Goal: Book appointment/travel/reservation

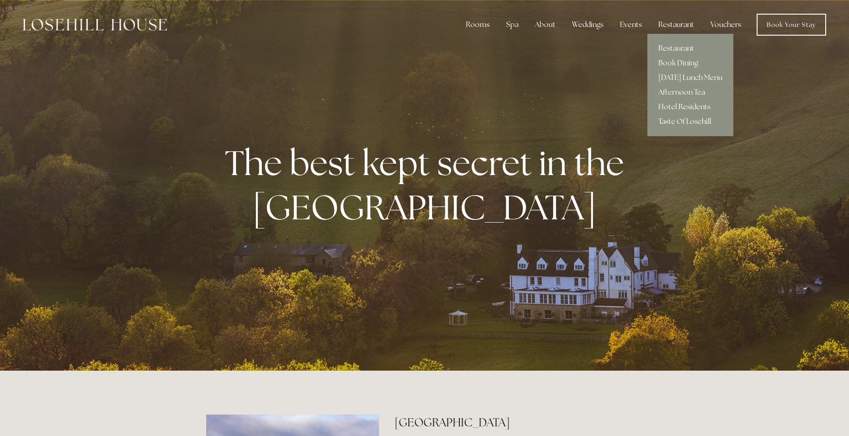
click at [682, 119] on link "Taste Of Losehill" at bounding box center [690, 121] width 86 height 15
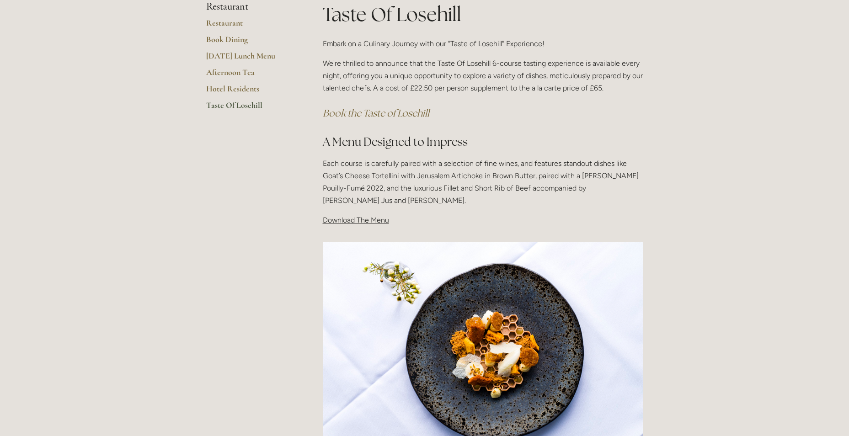
scroll to position [183, 0]
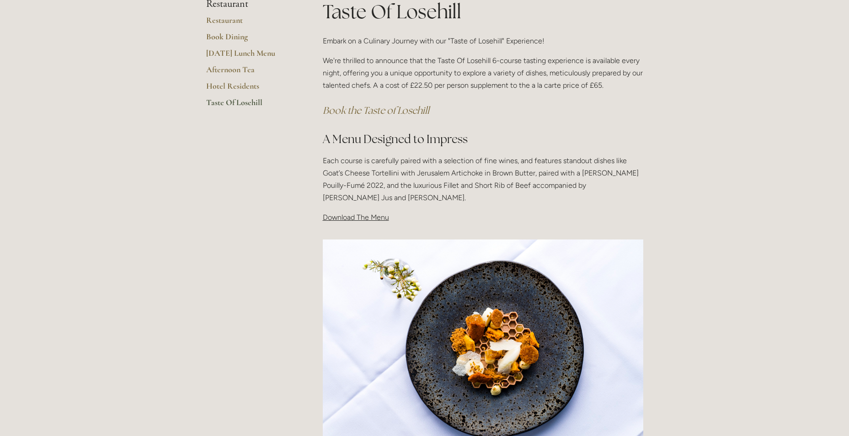
click at [403, 110] on em "Book the Taste of Losehill" at bounding box center [376, 110] width 107 height 12
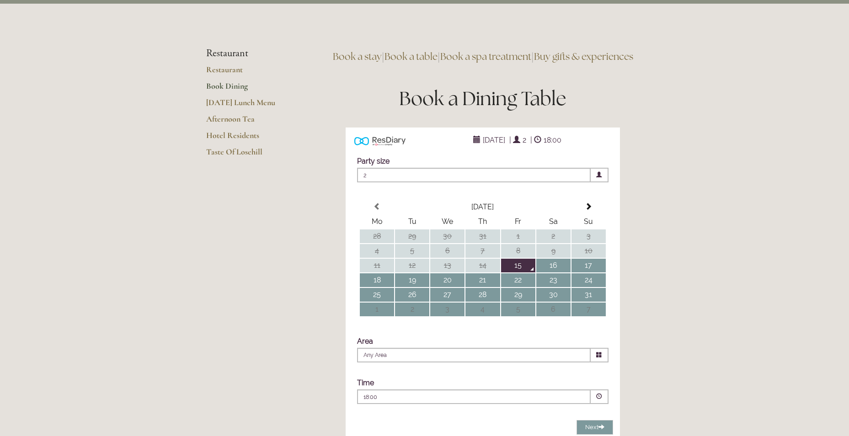
scroll to position [91, 0]
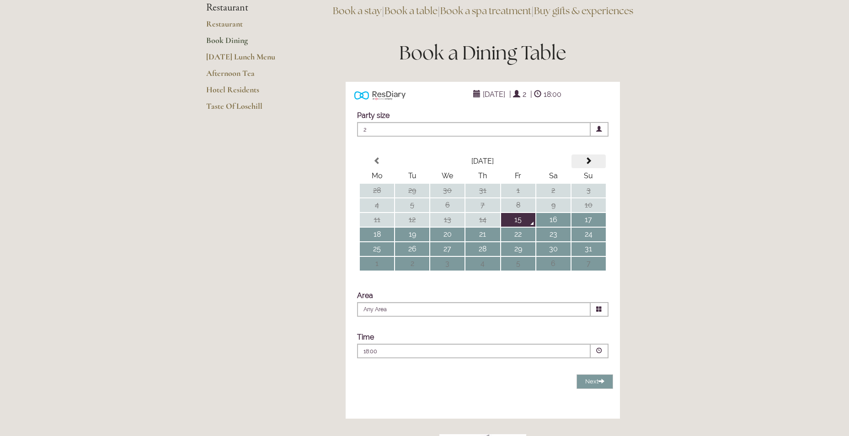
click at [590, 165] on span at bounding box center [588, 160] width 7 height 7
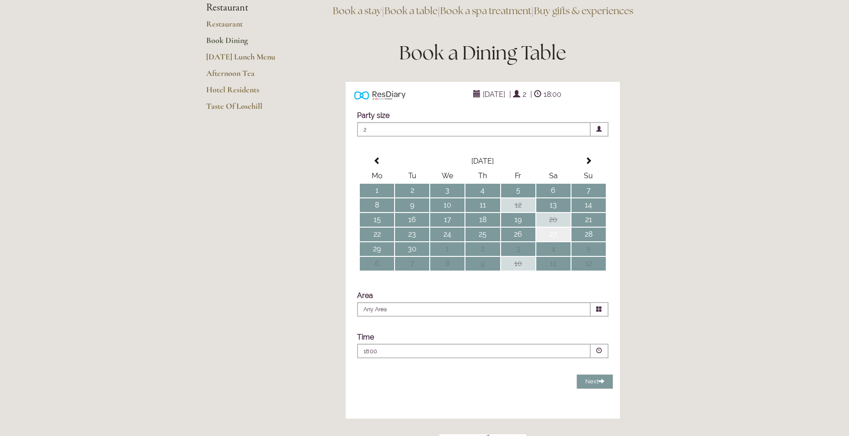
click at [550, 241] on td "27" at bounding box center [553, 235] width 34 height 14
click at [597, 317] on span at bounding box center [600, 309] width 18 height 15
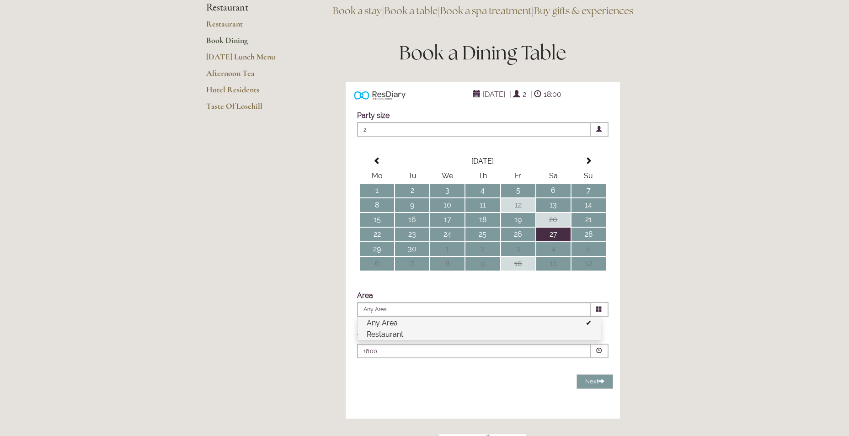
click at [501, 340] on li "Restaurant" at bounding box center [479, 334] width 243 height 11
type input "Restaurant"
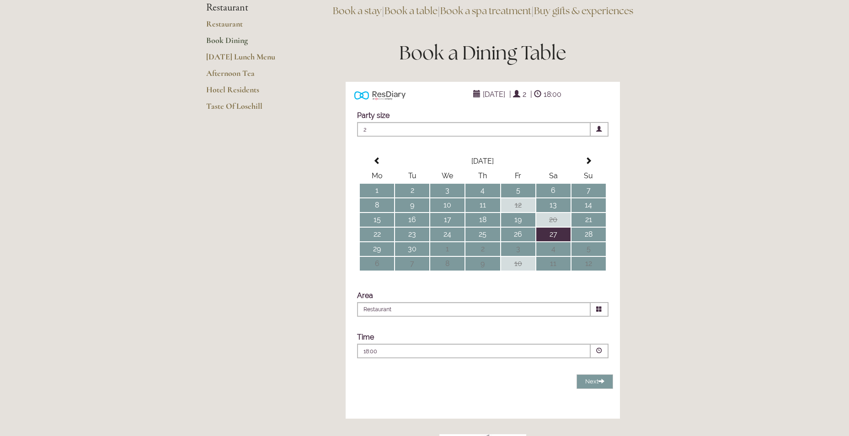
click at [599, 354] on span at bounding box center [599, 351] width 6 height 6
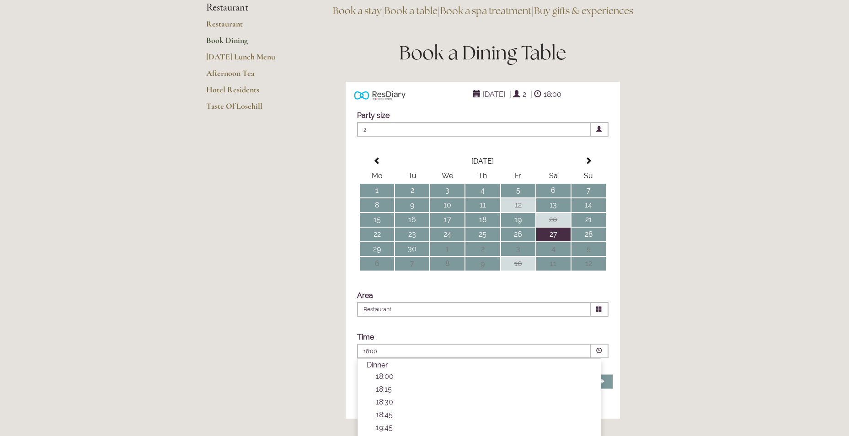
scroll to position [137, 0]
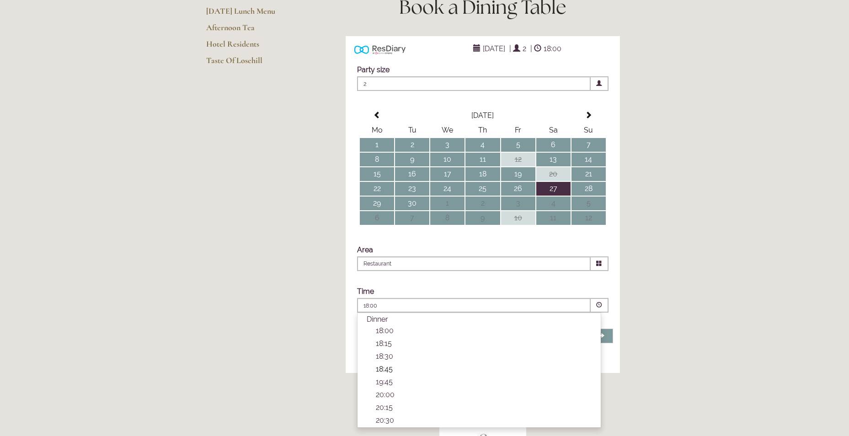
click at [384, 374] on p "18:45" at bounding box center [484, 369] width 216 height 9
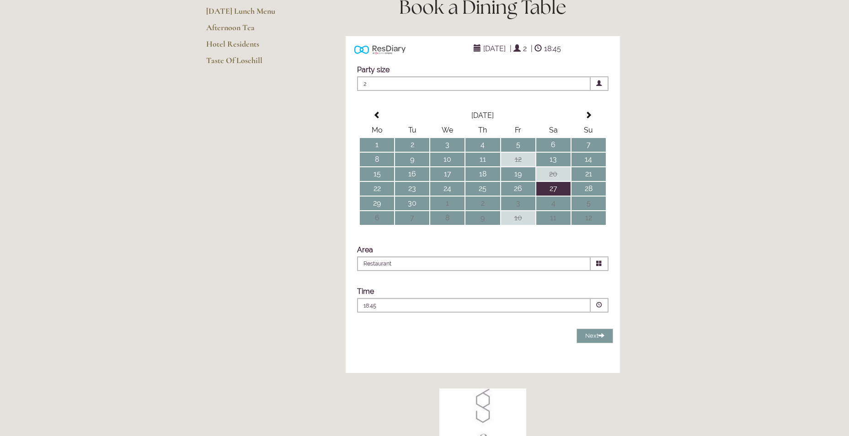
click at [588, 339] on span "Next" at bounding box center [594, 335] width 19 height 7
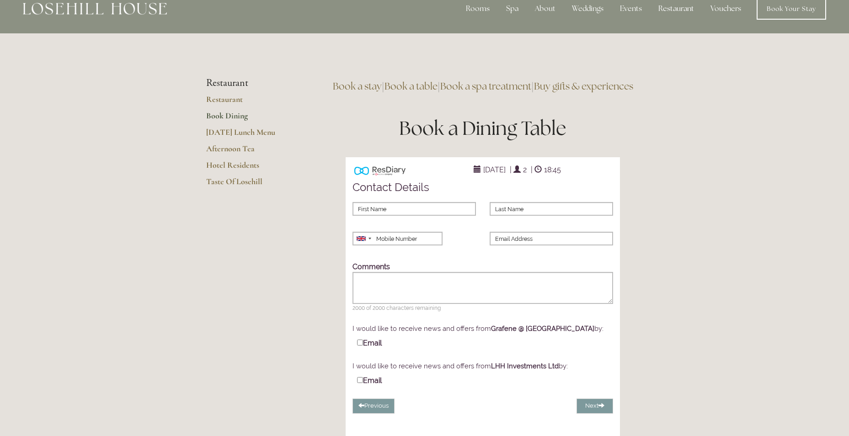
scroll to position [0, 0]
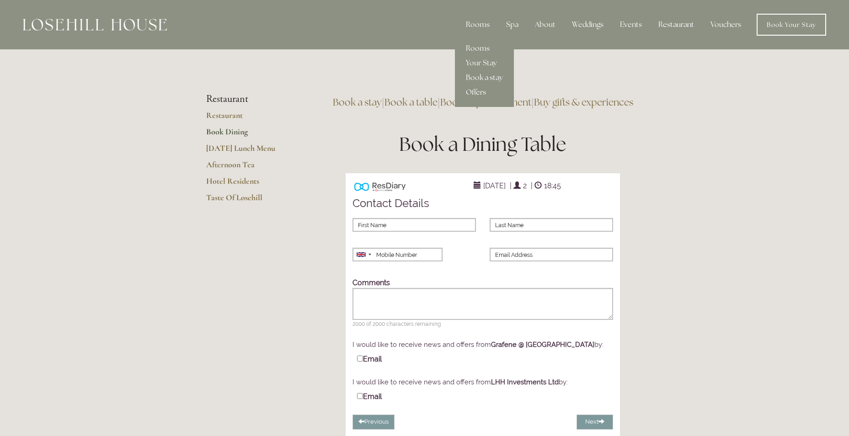
click at [485, 88] on link "Offers" at bounding box center [484, 92] width 59 height 15
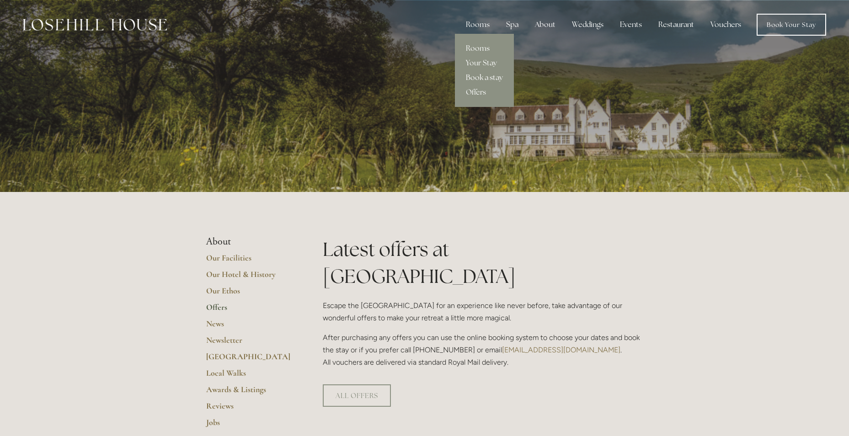
click at [479, 75] on link "Book a stay" at bounding box center [484, 77] width 59 height 15
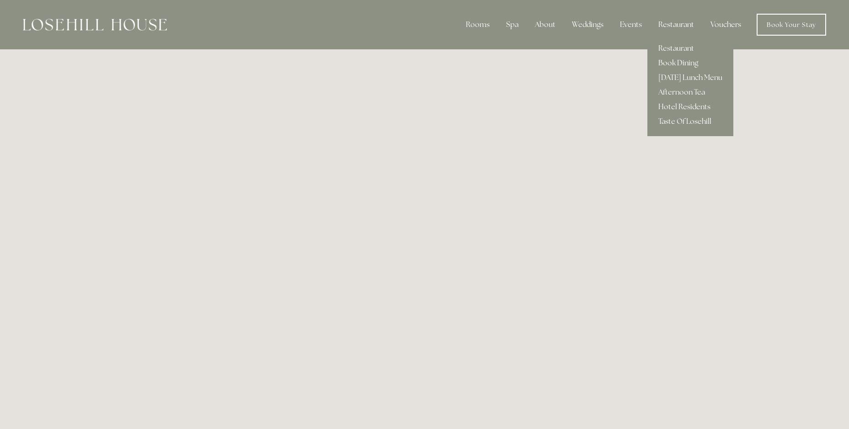
click at [669, 61] on link "Book Dining" at bounding box center [690, 63] width 86 height 15
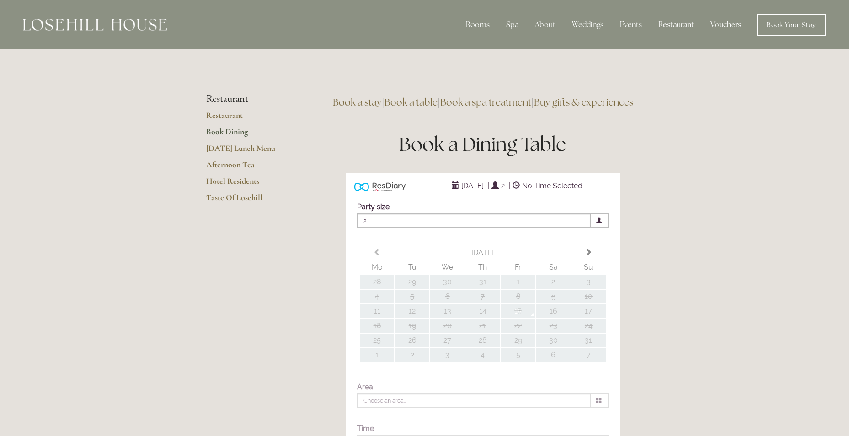
type input "Any Area"
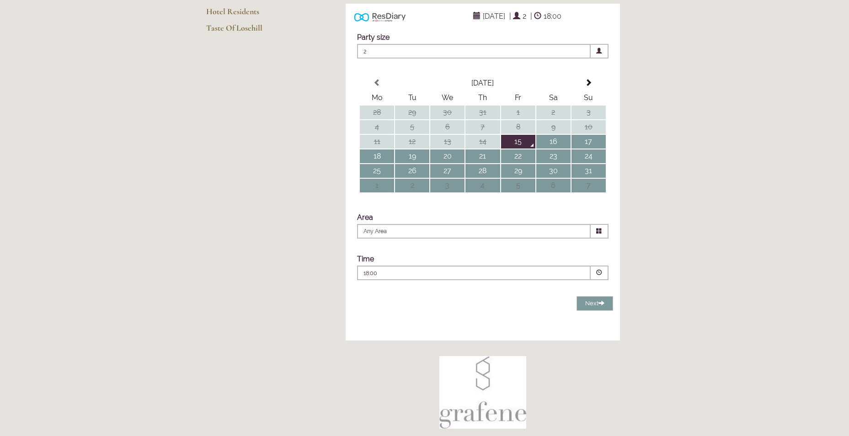
scroll to position [183, 0]
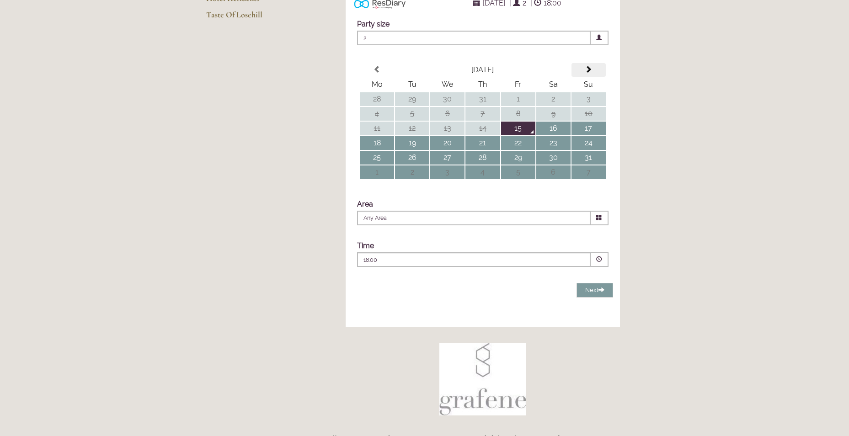
click at [589, 73] on span at bounding box center [588, 69] width 7 height 7
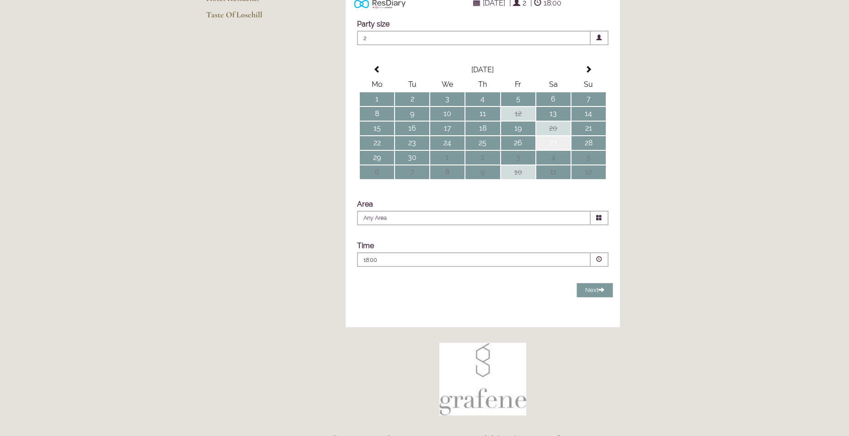
click at [560, 150] on td "27" at bounding box center [553, 143] width 34 height 14
click at [597, 294] on span "Next" at bounding box center [594, 290] width 19 height 7
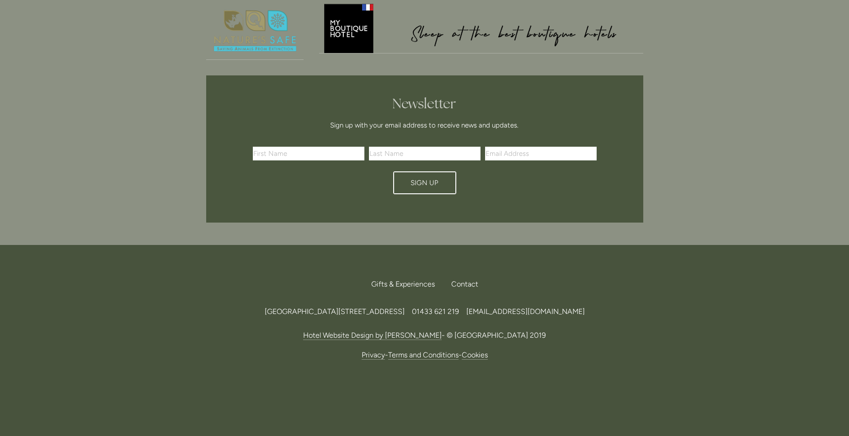
scroll to position [817, 0]
click at [159, 95] on div "Losehill House Hotel & Spa, Losehill Lane, Edale Road, S33 6AF 01433 621 219 in…" at bounding box center [424, 72] width 849 height 347
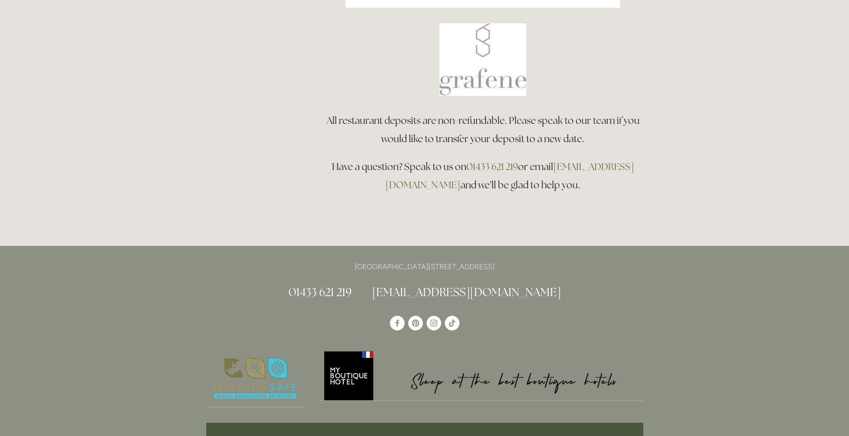
scroll to position [40, 0]
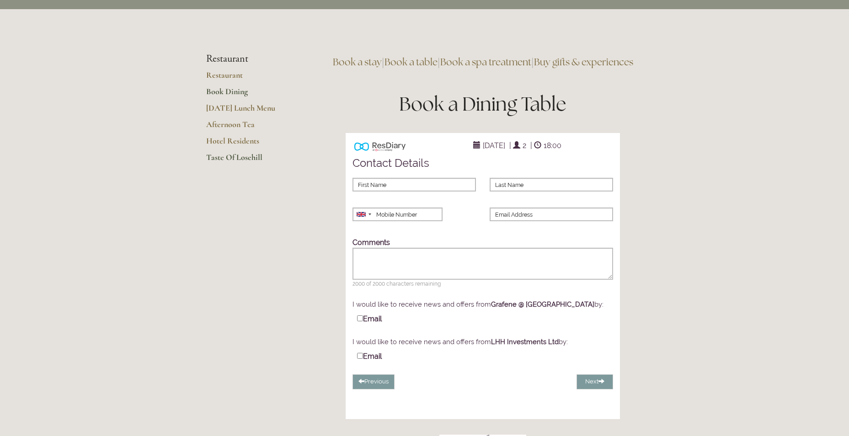
click at [252, 159] on link "Taste Of Losehill" at bounding box center [249, 160] width 87 height 16
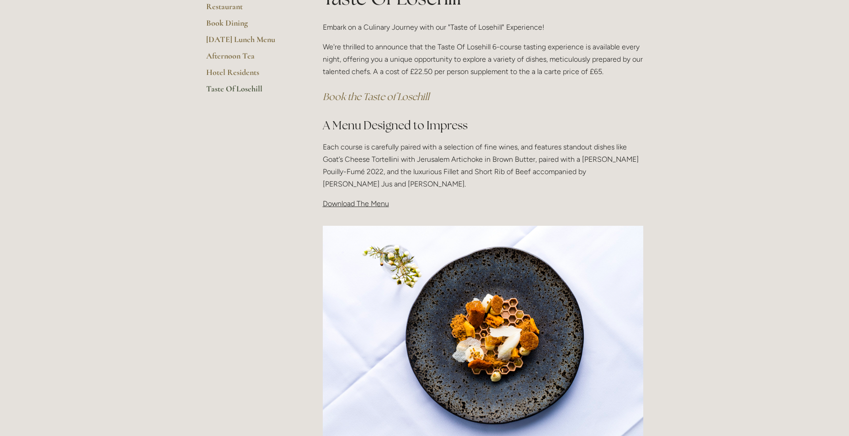
scroll to position [183, 0]
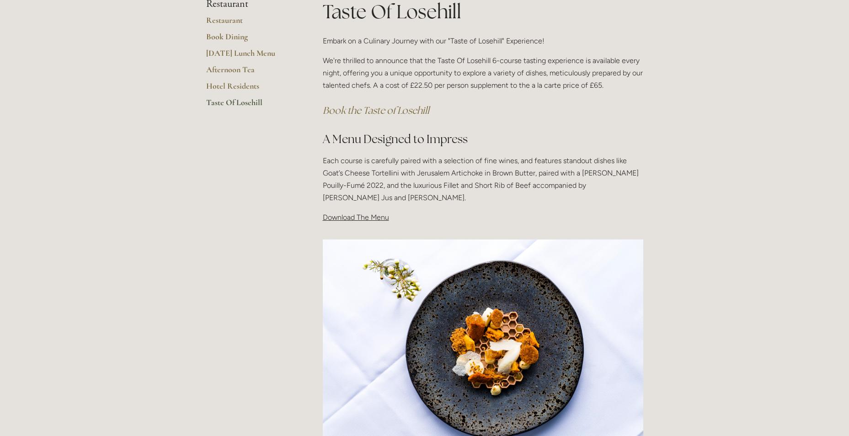
click at [402, 111] on em "Book the Taste of Losehill" at bounding box center [376, 110] width 107 height 12
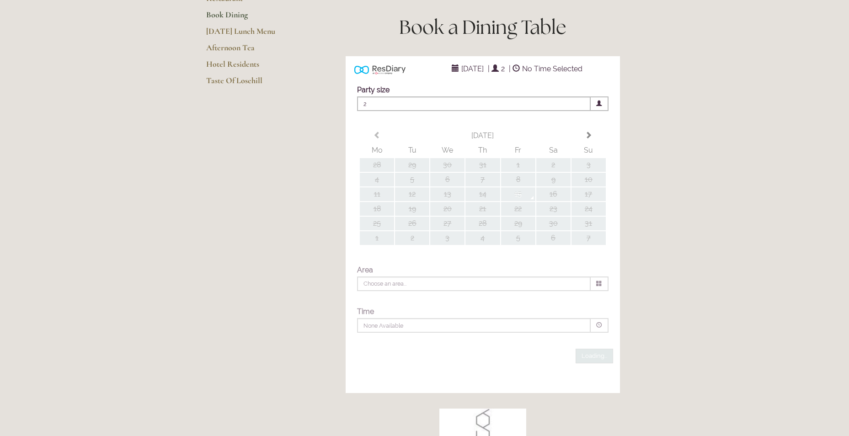
scroll to position [137, 0]
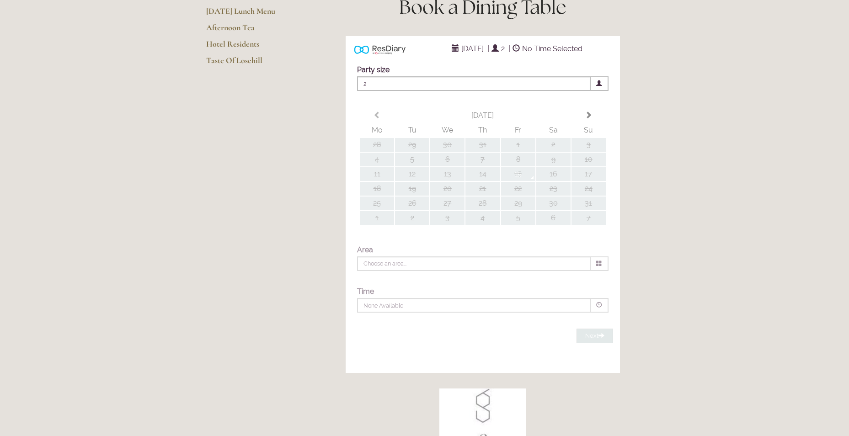
type input "Any Area"
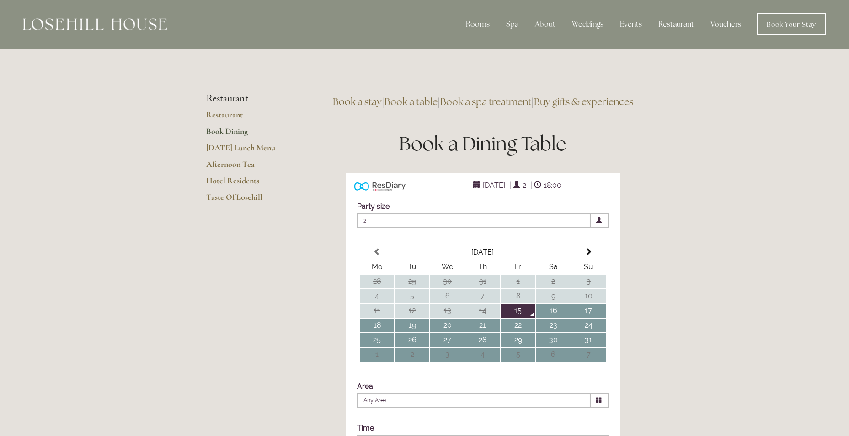
scroll to position [0, 0]
click at [246, 182] on link "Hotel Residents" at bounding box center [249, 184] width 87 height 16
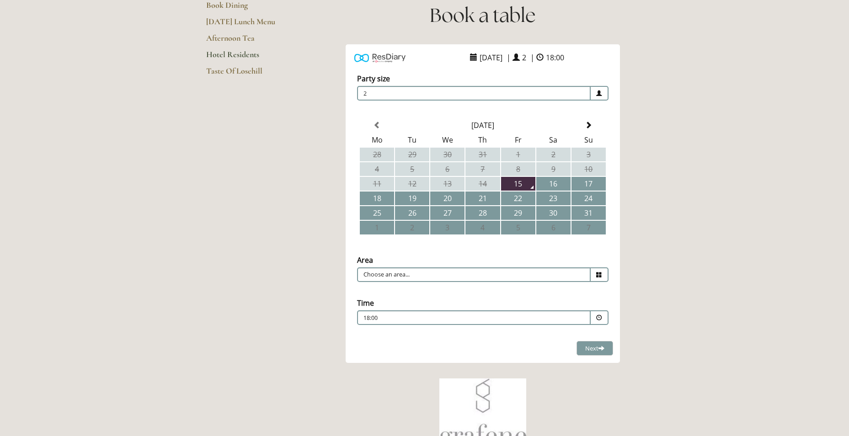
scroll to position [137, 0]
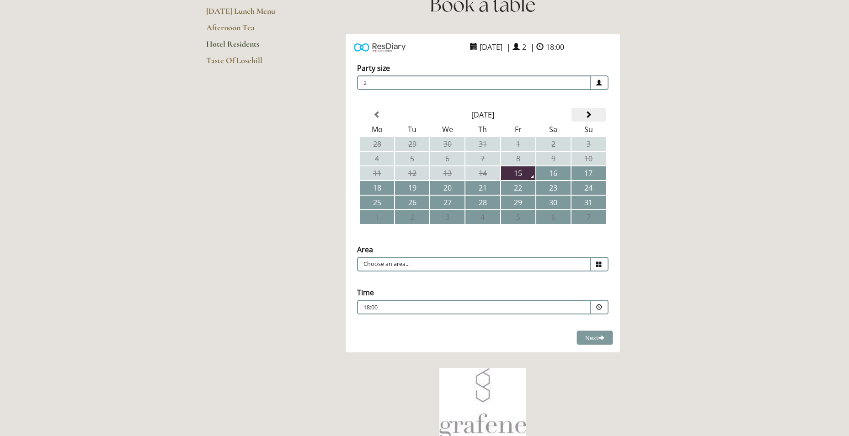
click at [589, 111] on span at bounding box center [588, 114] width 7 height 7
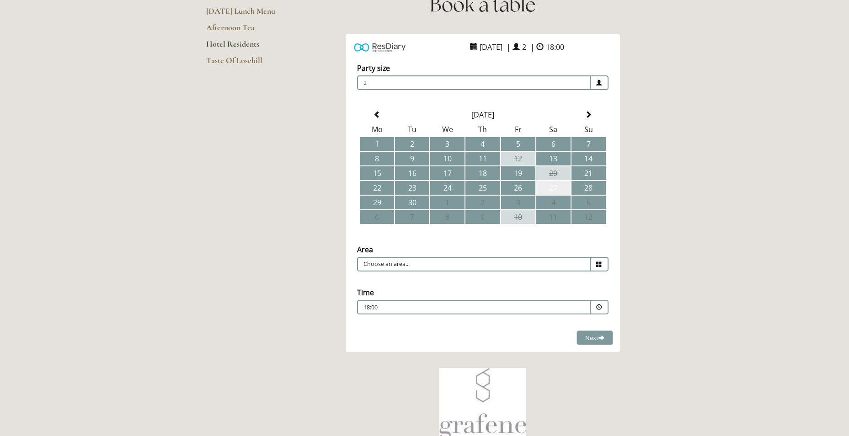
click at [550, 190] on td "27" at bounding box center [553, 188] width 34 height 14
click at [598, 265] on icon at bounding box center [599, 265] width 6 height 6
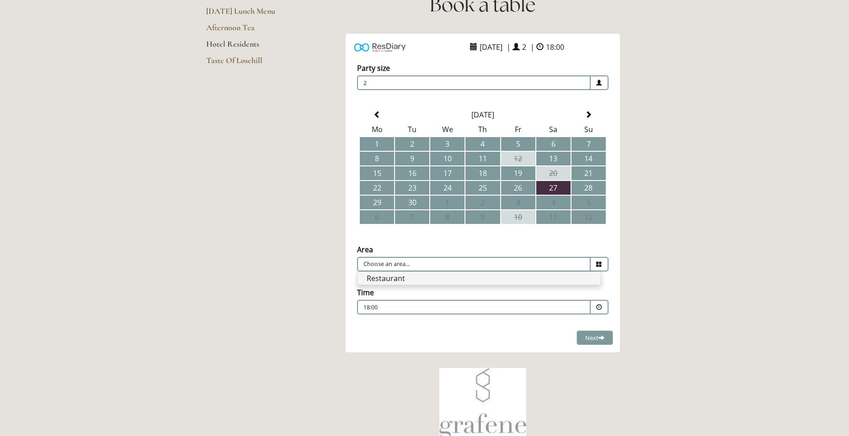
click at [569, 283] on li "Restaurant" at bounding box center [479, 278] width 243 height 13
type input "Restaurant"
click at [245, 62] on link "Taste Of Losehill" at bounding box center [249, 63] width 87 height 16
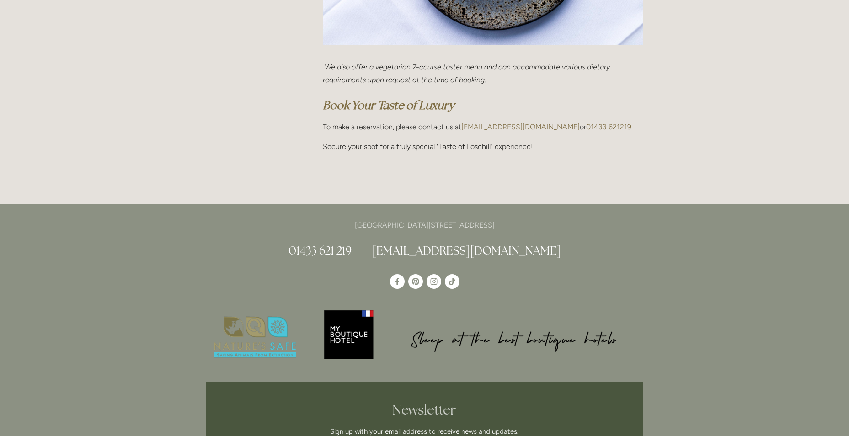
scroll to position [594, 0]
